Goal: Task Accomplishment & Management: Manage account settings

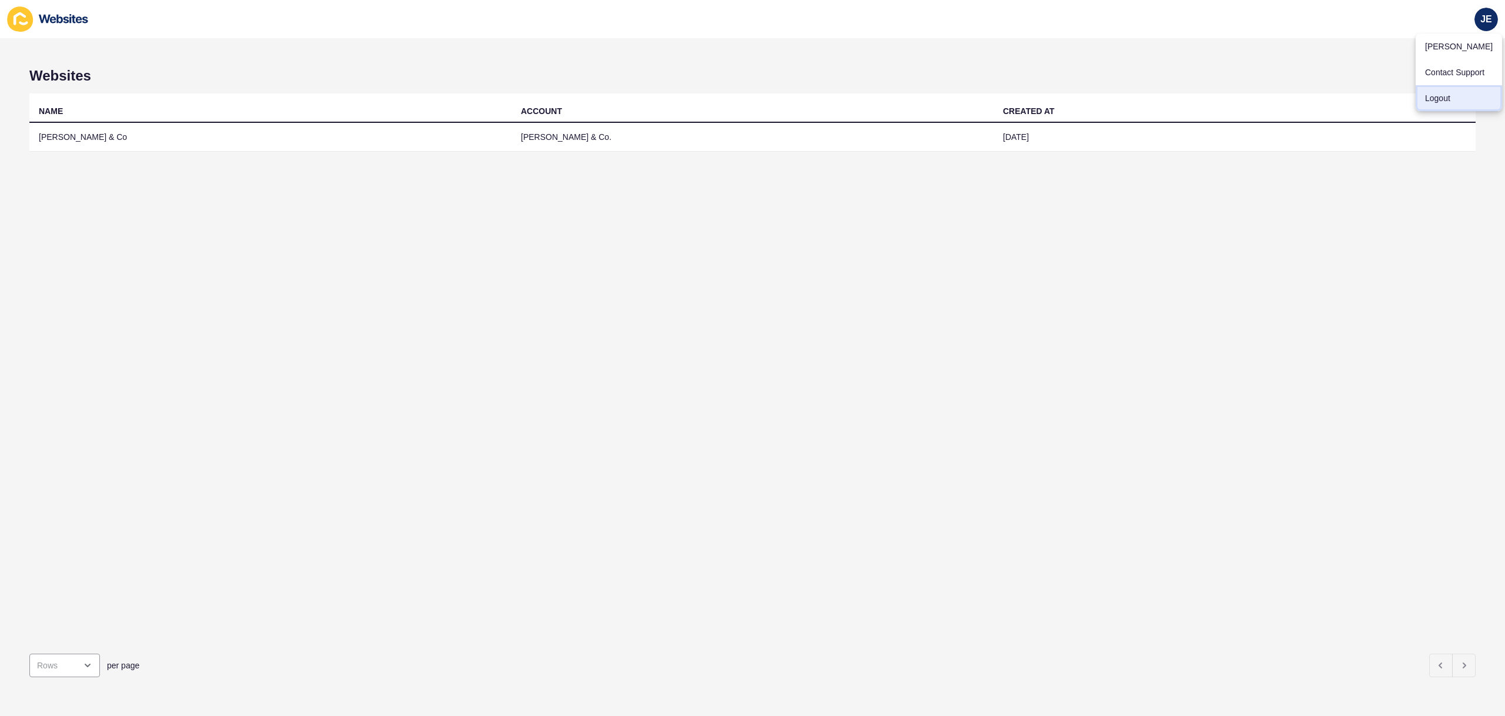
click at [1429, 101] on link "Logout" at bounding box center [1458, 98] width 86 height 26
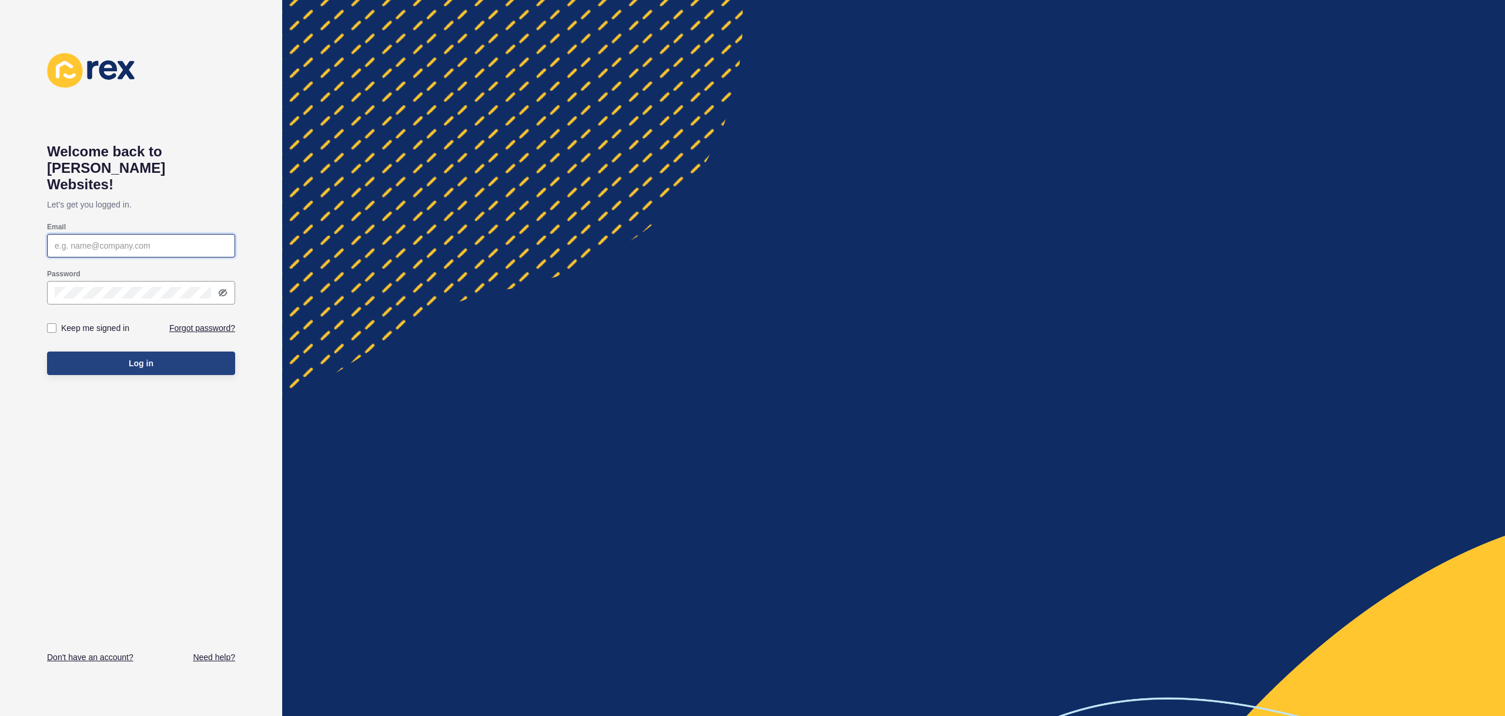
type input "[EMAIL_ADDRESS][PERSON_NAME][DOMAIN_NAME]"
click at [155, 356] on button "Log in" at bounding box center [141, 363] width 188 height 24
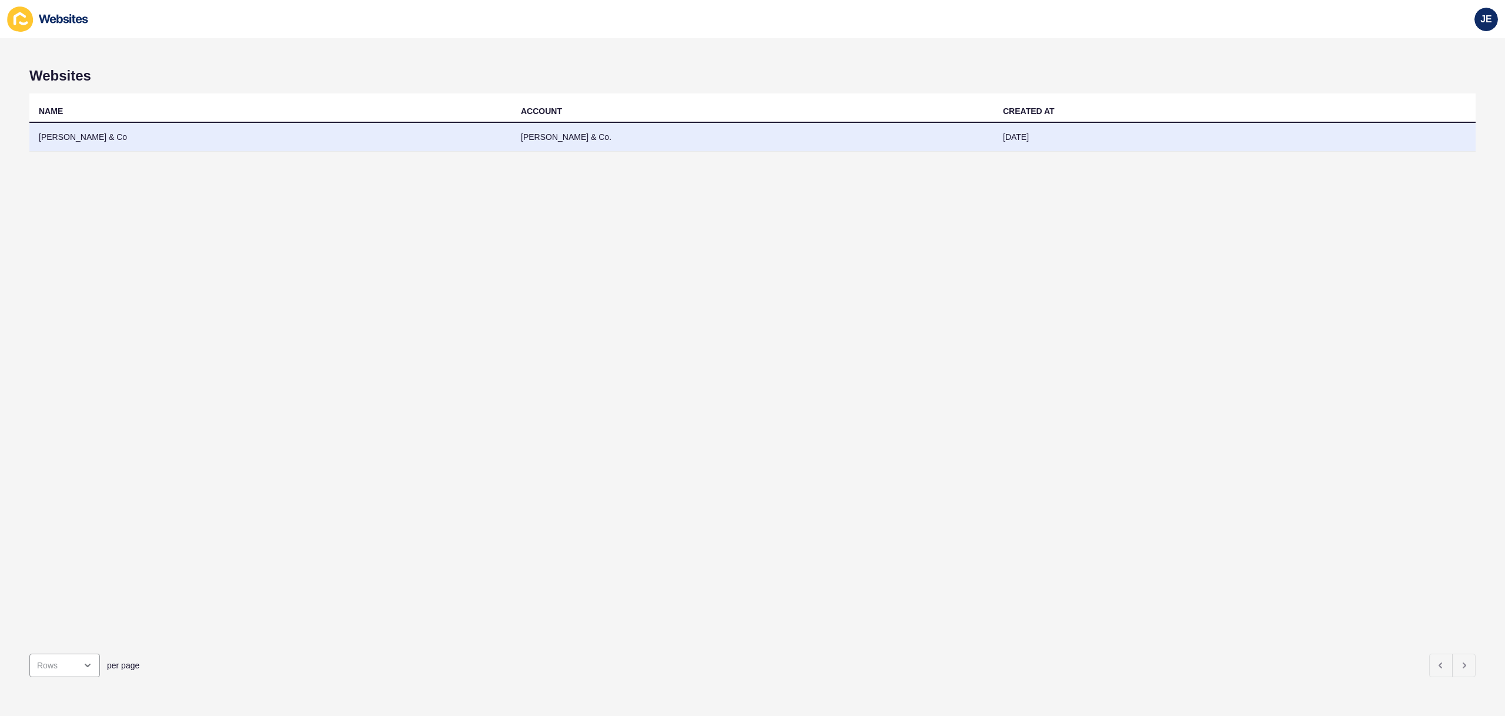
click at [273, 133] on td "[PERSON_NAME] & Co" at bounding box center [270, 137] width 482 height 29
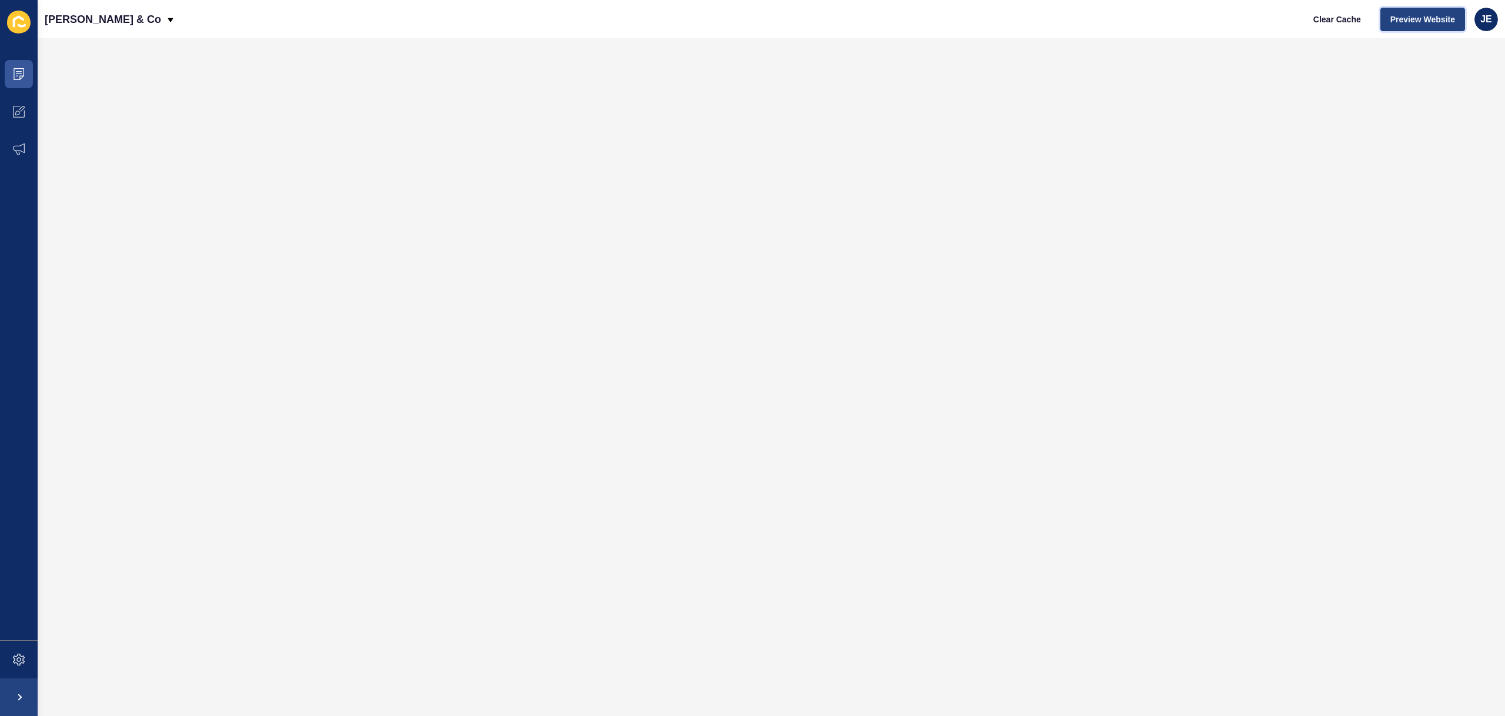
click at [1436, 23] on span "Preview Website" at bounding box center [1422, 20] width 65 height 12
click at [12, 657] on span at bounding box center [19, 660] width 38 height 38
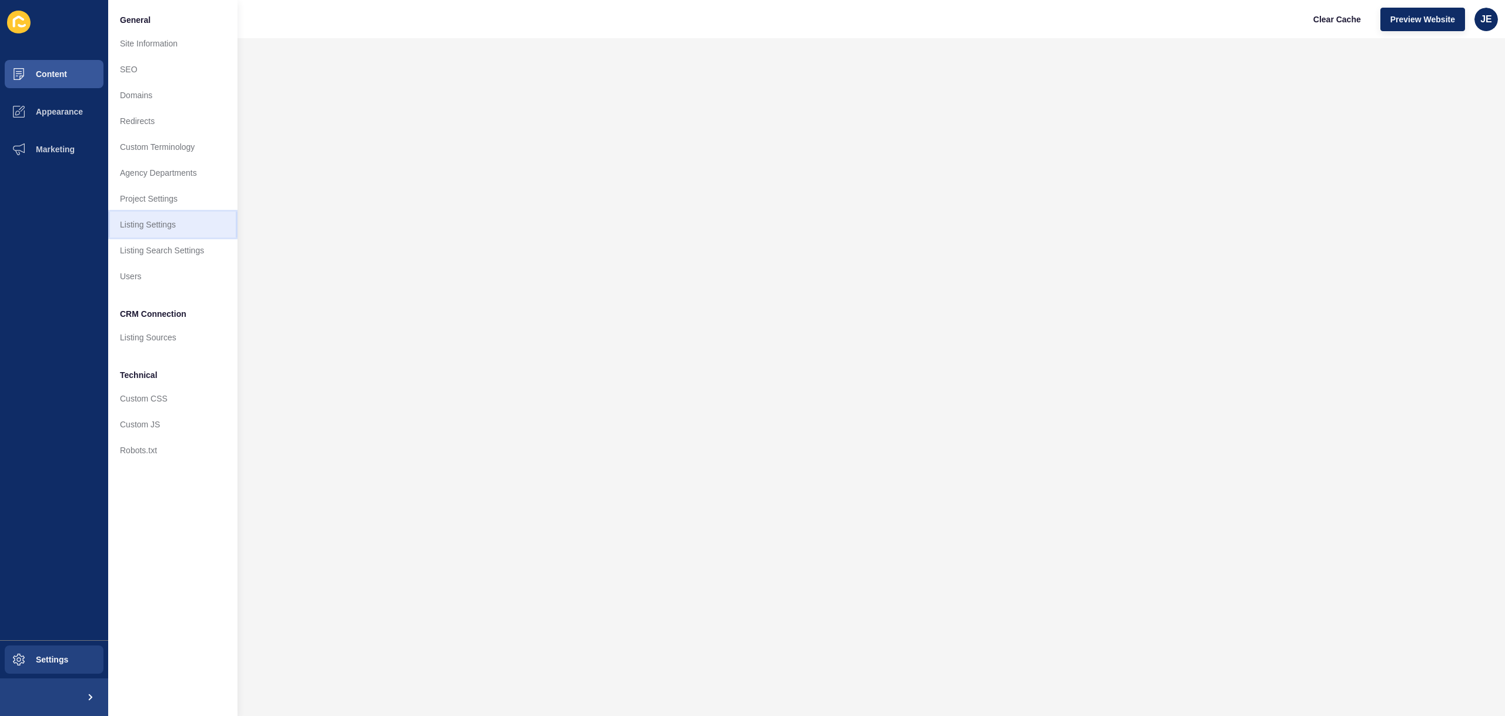
click at [169, 225] on link "Listing Settings" at bounding box center [172, 225] width 129 height 26
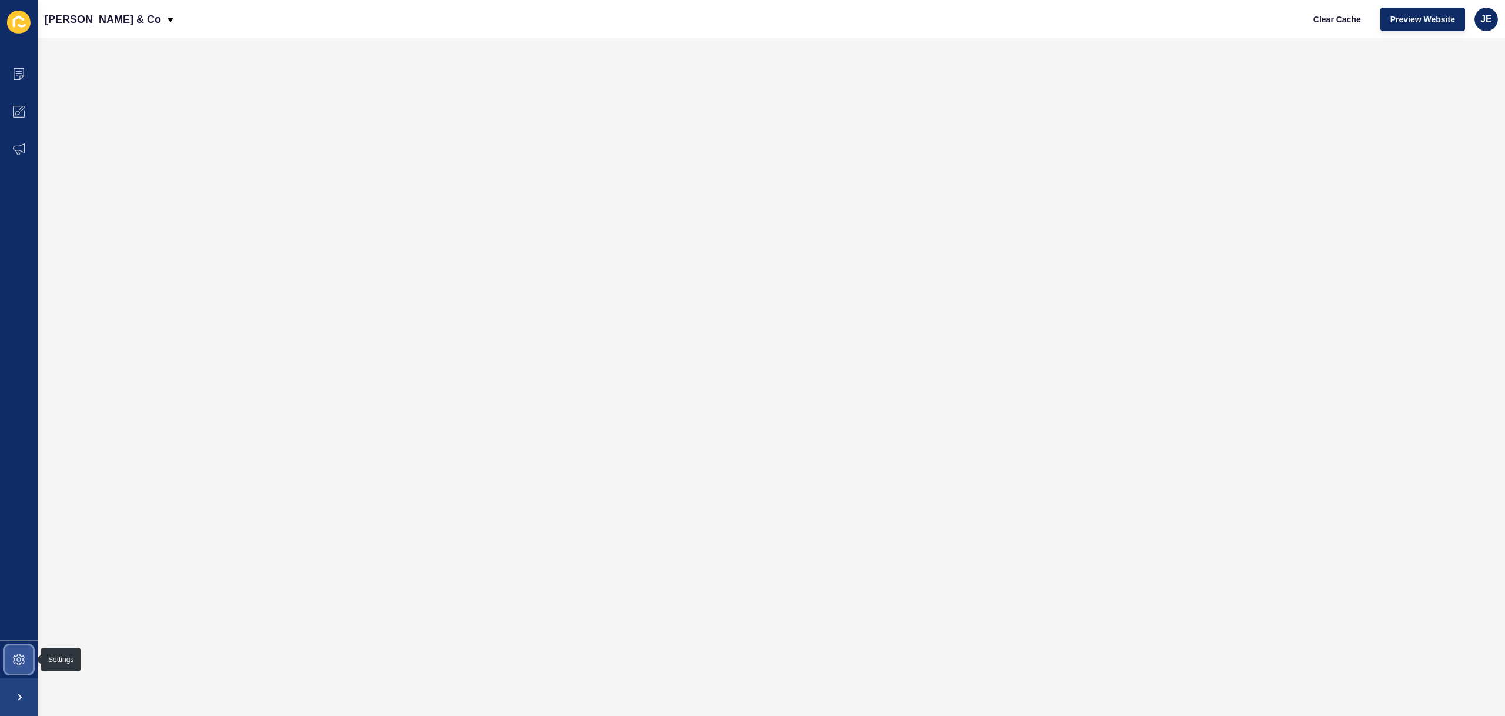
click at [19, 664] on icon at bounding box center [19, 660] width 12 height 12
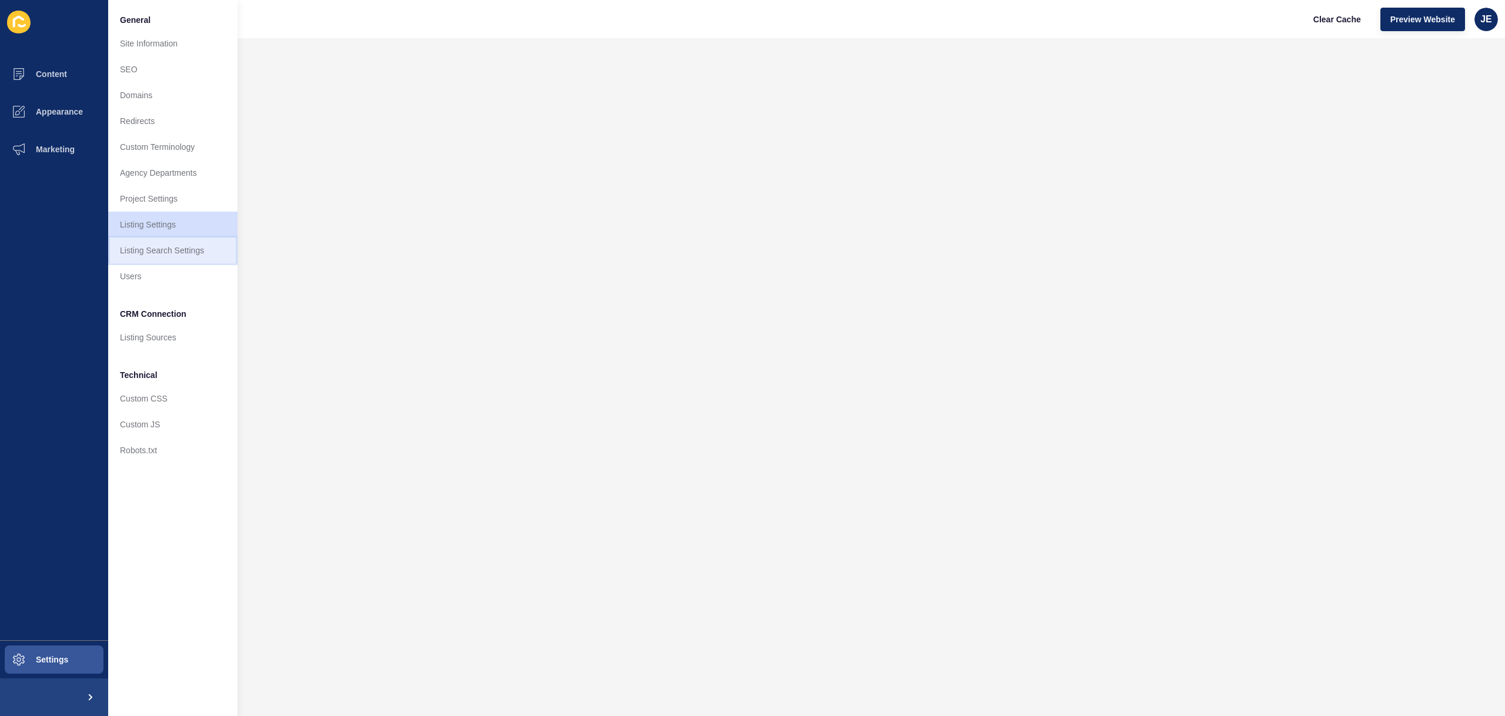
click at [179, 259] on link "Listing Search Settings" at bounding box center [172, 250] width 129 height 26
